Goal: Information Seeking & Learning: Learn about a topic

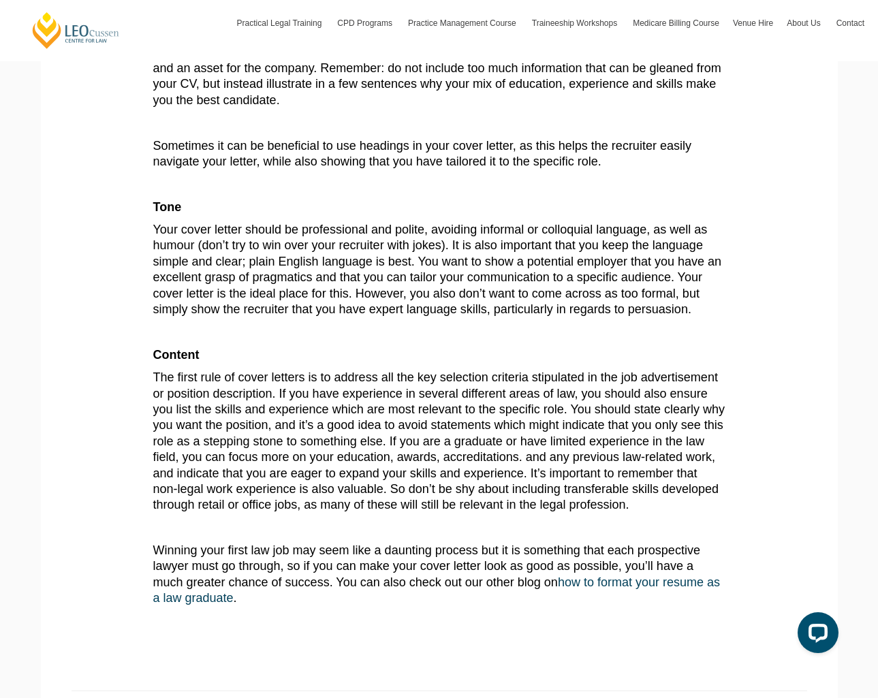
scroll to position [682, 0]
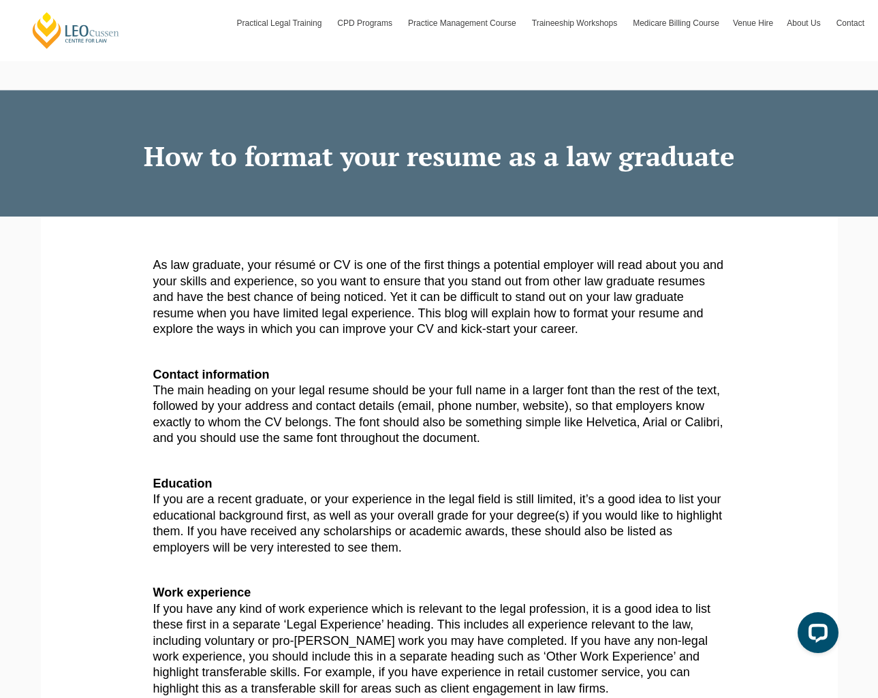
scroll to position [18, 0]
